Goal: Task Accomplishment & Management: Manage account settings

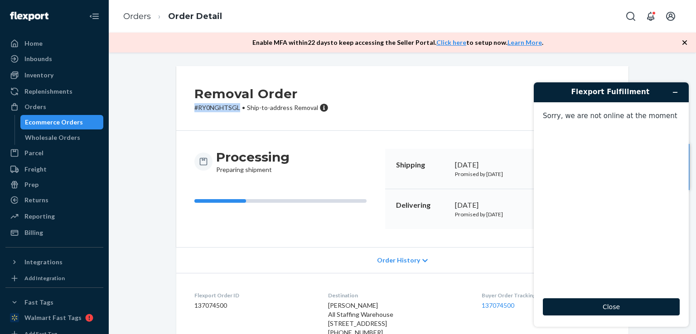
scroll to position [50, 0]
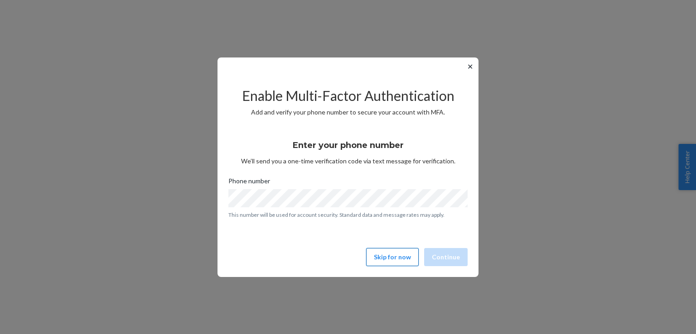
click at [379, 254] on button "Skip for now" at bounding box center [392, 257] width 53 height 18
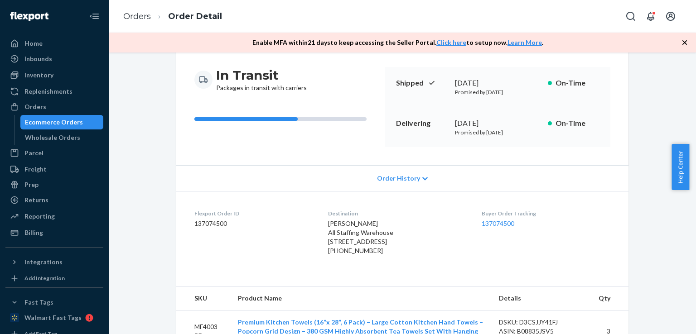
scroll to position [69, 0]
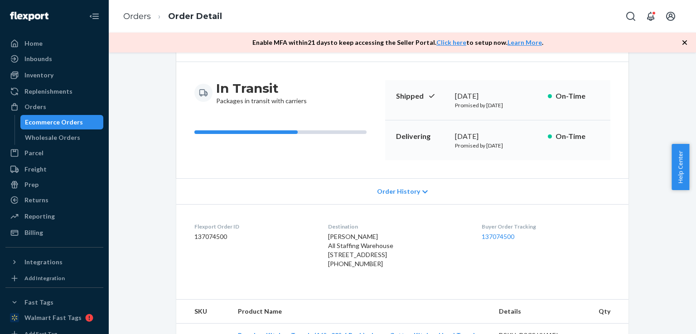
drag, startPoint x: 692, startPoint y: 151, endPoint x: 692, endPoint y: 126, distance: 24.5
click at [692, 126] on body "Home Inbounds Shipping Plans Problems Inventory Products Replenishments Orders …" at bounding box center [348, 167] width 696 height 334
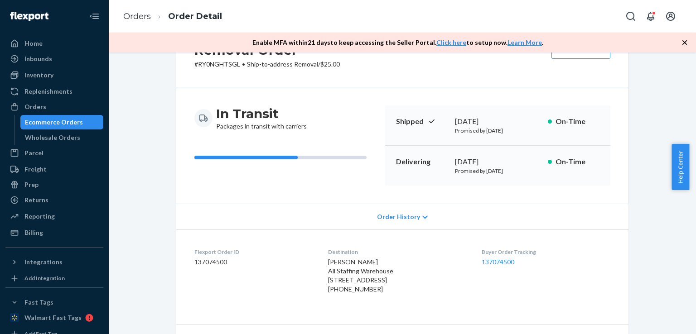
scroll to position [0, 0]
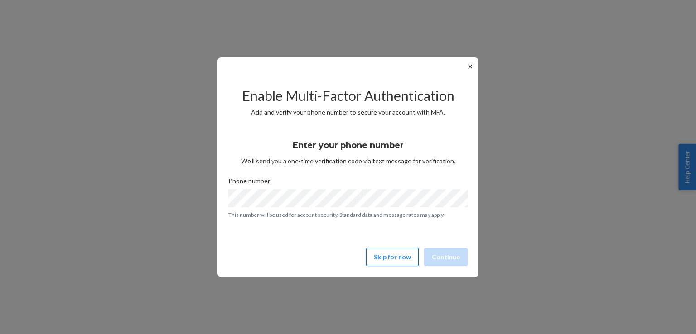
click at [395, 262] on button "Skip for now" at bounding box center [392, 257] width 53 height 18
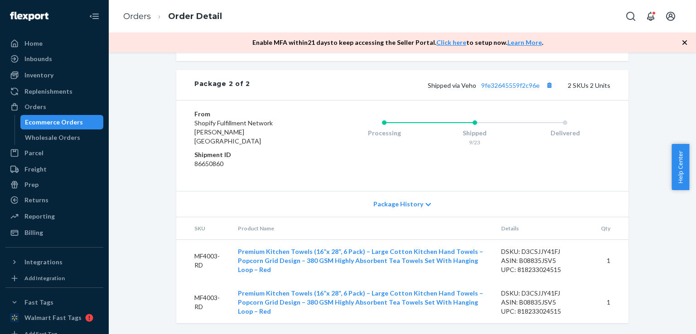
scroll to position [80, 0]
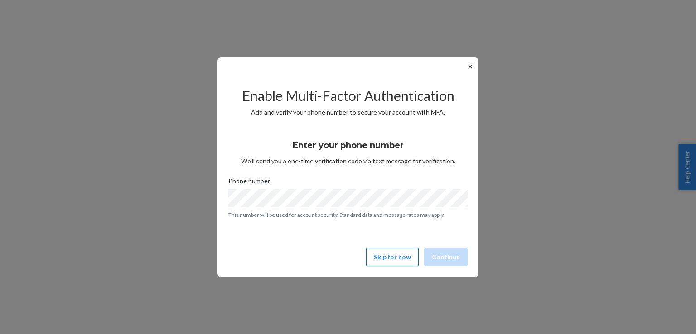
click at [392, 261] on button "Skip for now" at bounding box center [392, 257] width 53 height 18
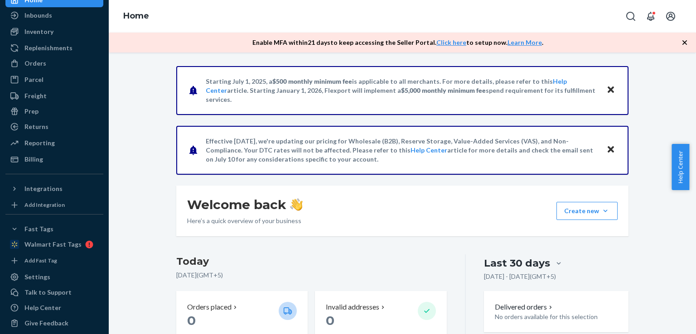
scroll to position [50, 0]
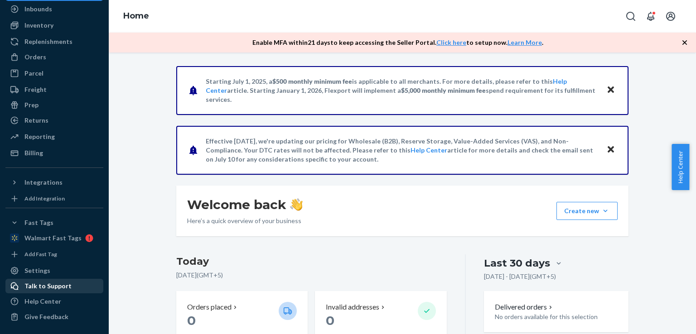
click at [42, 287] on div "Talk to Support" at bounding box center [47, 286] width 47 height 9
click at [682, 159] on span "Help Center" at bounding box center [680, 167] width 18 height 46
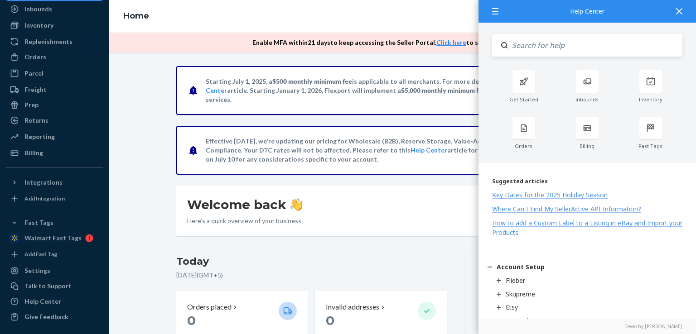
click at [498, 12] on icon at bounding box center [495, 11] width 6 height 6
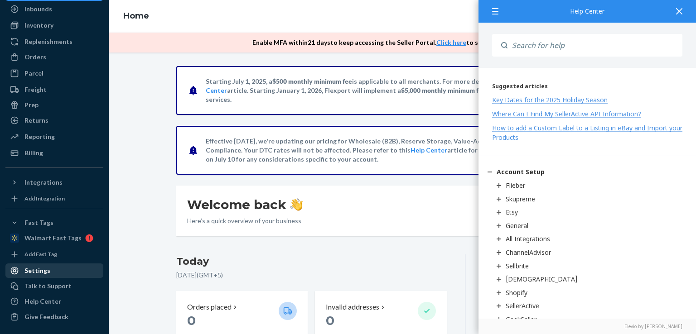
click at [42, 274] on div "Settings" at bounding box center [54, 270] width 96 height 13
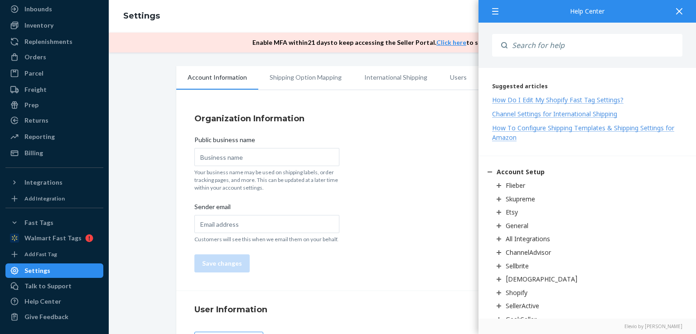
click at [682, 10] on div at bounding box center [679, 11] width 20 height 22
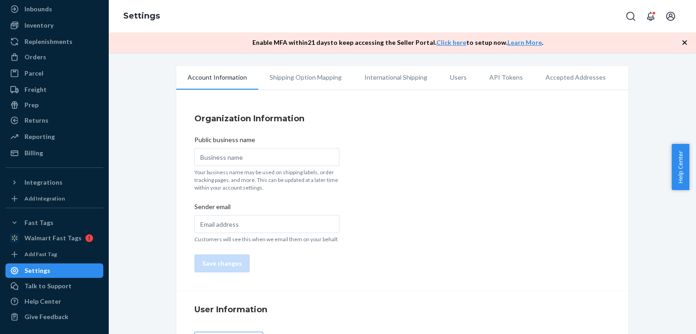
click at [670, 13] on icon "Open account menu" at bounding box center [670, 16] width 11 height 11
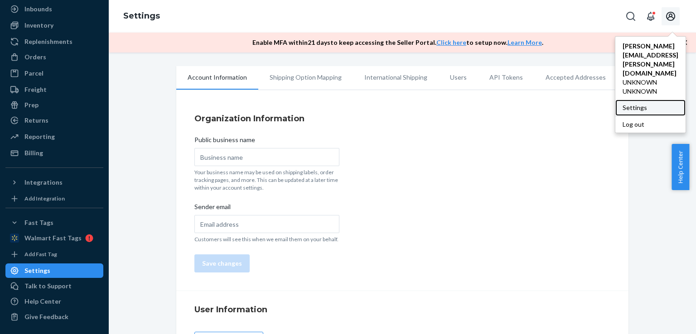
click at [615, 100] on div "Settings" at bounding box center [650, 108] width 70 height 16
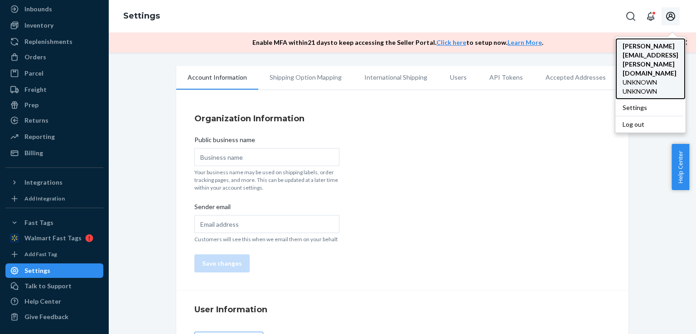
click at [622, 78] on span "UNKNOWN UNKNOWN" at bounding box center [650, 87] width 56 height 18
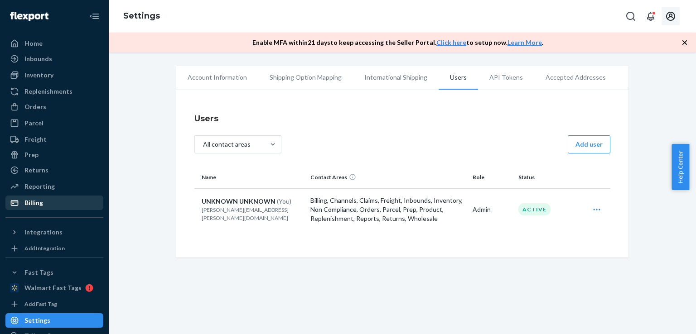
click at [29, 203] on div "Billing" at bounding box center [33, 202] width 19 height 9
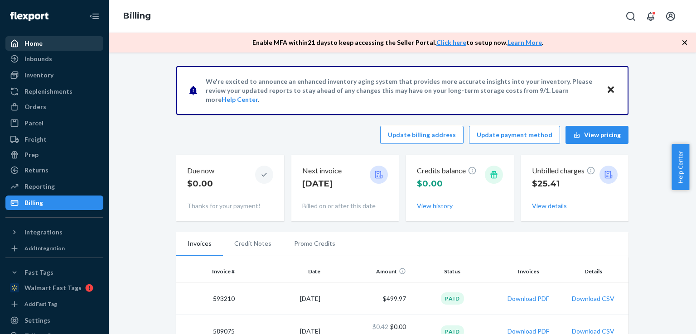
click at [43, 45] on div "Home" at bounding box center [54, 43] width 96 height 13
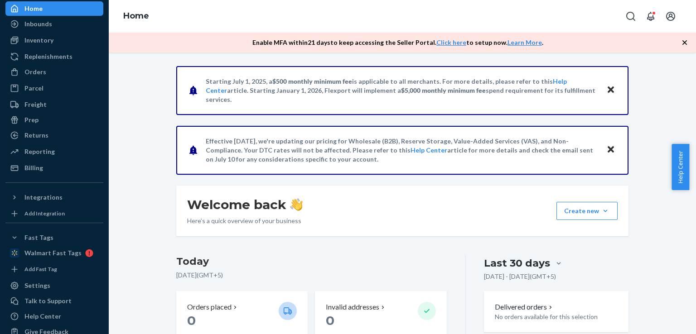
scroll to position [50, 0]
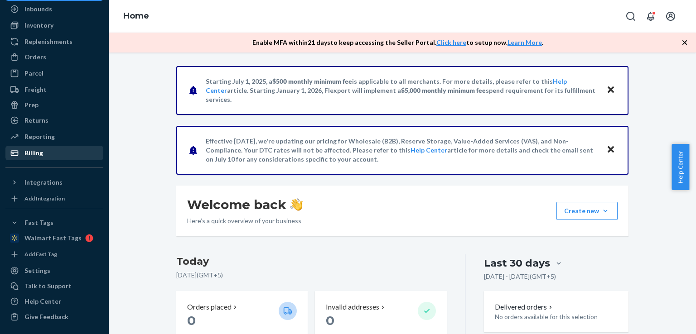
click at [33, 150] on div "Billing" at bounding box center [33, 153] width 19 height 9
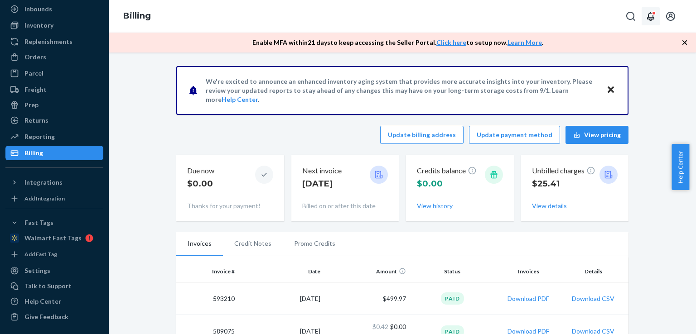
click at [649, 19] on icon "Open notifications" at bounding box center [650, 16] width 7 height 9
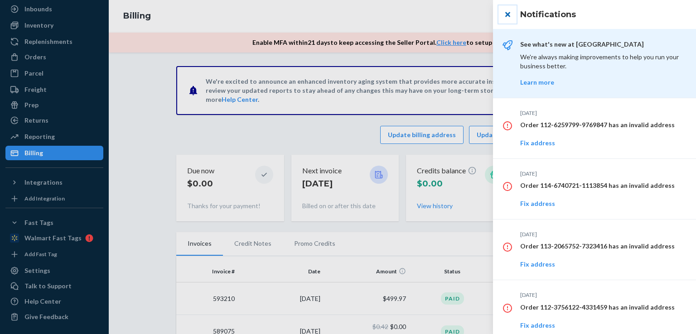
click at [509, 12] on button "close" at bounding box center [507, 14] width 18 height 18
